Goal: Information Seeking & Learning: Learn about a topic

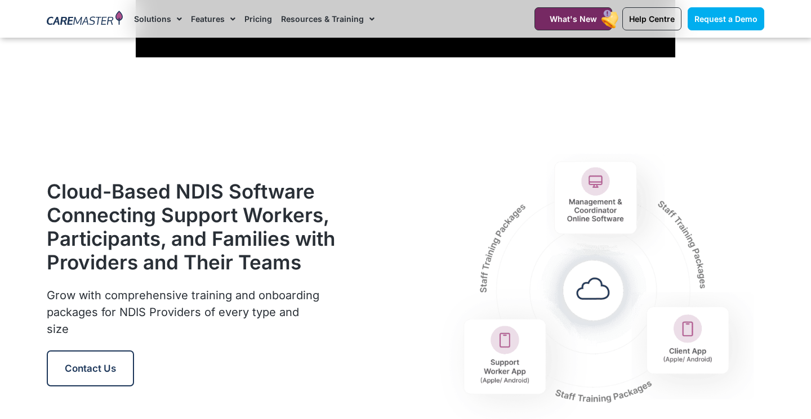
scroll to position [1264, 0]
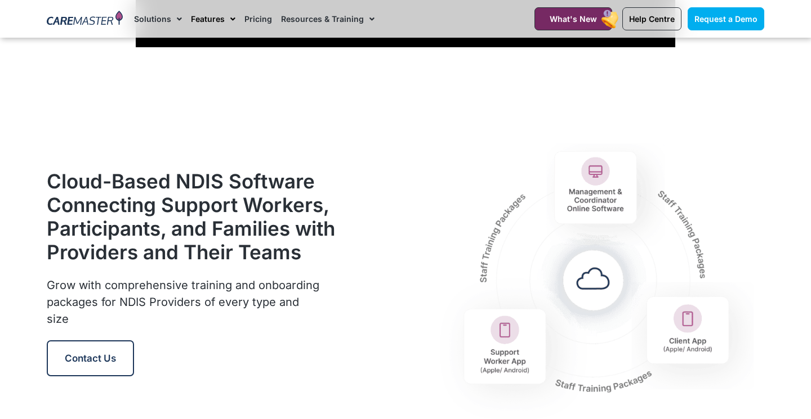
click at [221, 17] on link "Features" at bounding box center [213, 19] width 44 height 38
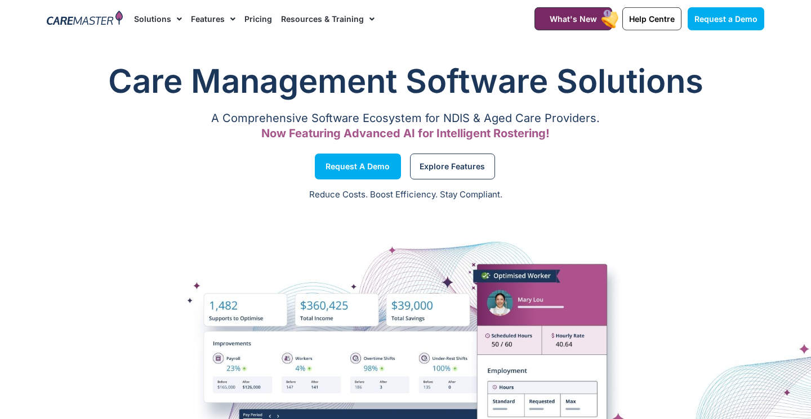
scroll to position [0, 0]
click at [231, 16] on span "Menu" at bounding box center [230, 19] width 11 height 19
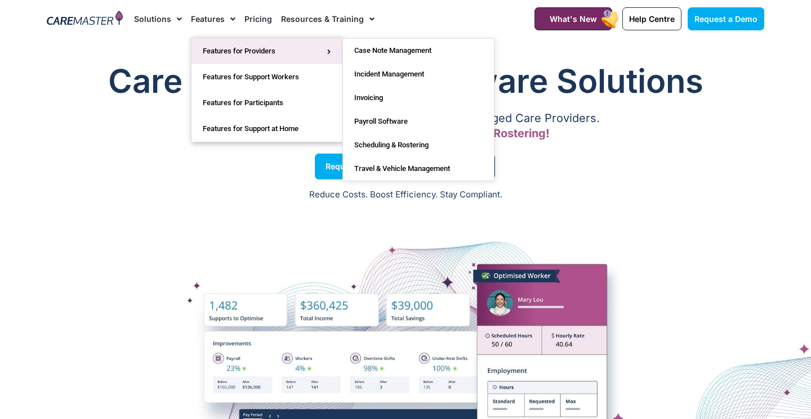
click at [257, 47] on link "Features for Providers" at bounding box center [266, 51] width 151 height 26
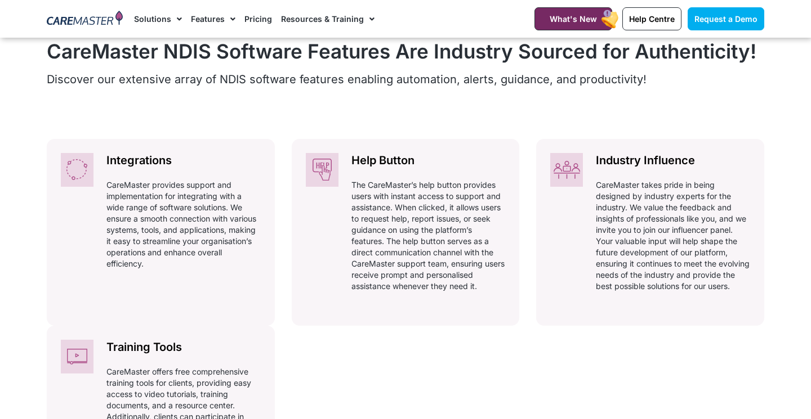
scroll to position [525, 0]
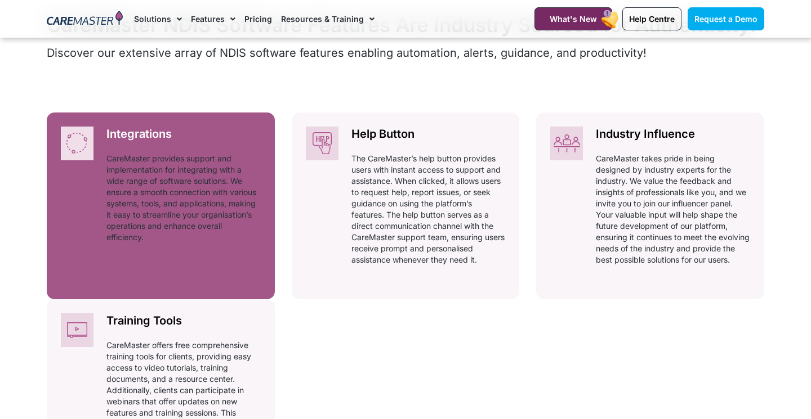
click at [203, 255] on div "Integrations Automatically adhering to complex and ever-changing award regulati…" at bounding box center [183, 189] width 182 height 153
